Goal: Information Seeking & Learning: Find specific page/section

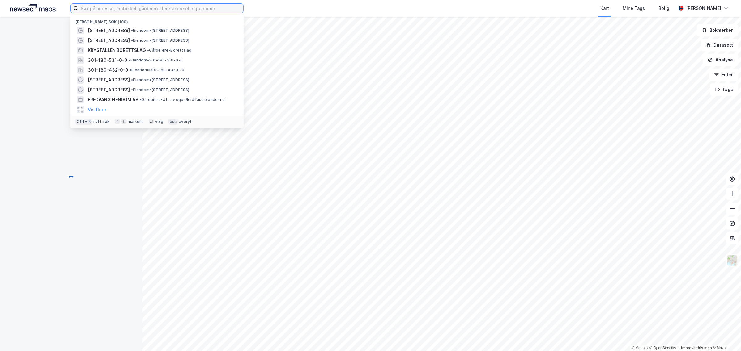
click at [152, 13] on input at bounding box center [160, 8] width 165 height 9
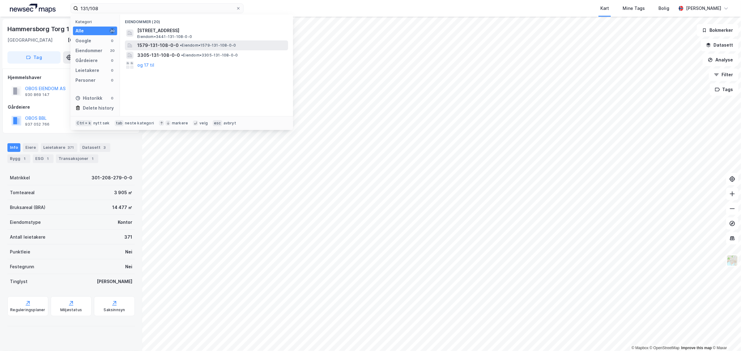
click at [205, 45] on span "• Eiendom • 1579-131-108-0-0" at bounding box center [208, 45] width 56 height 5
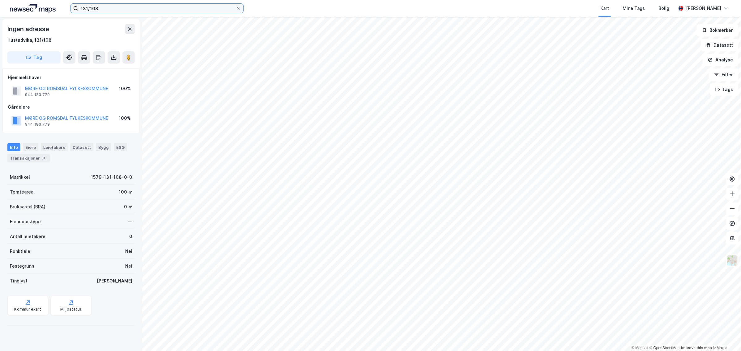
click at [125, 10] on input "131/108" at bounding box center [157, 8] width 158 height 9
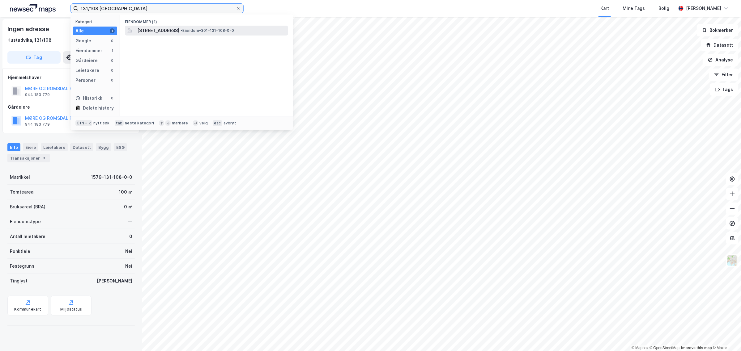
type input "131/108 [GEOGRAPHIC_DATA]"
click at [179, 32] on span "[STREET_ADDRESS]" at bounding box center [158, 30] width 42 height 7
